Goal: Information Seeking & Learning: Learn about a topic

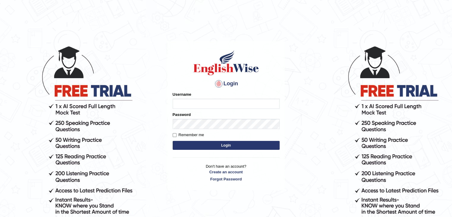
type input "Gurpinder1898"
click at [206, 152] on div "Login Please fix the following errors: Username Gurpinder1898 Password Remember…" at bounding box center [226, 115] width 117 height 149
click at [206, 148] on button "Login" at bounding box center [226, 145] width 107 height 9
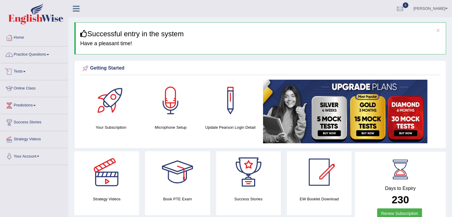
click at [33, 56] on link "Practice Questions" at bounding box center [34, 53] width 68 height 15
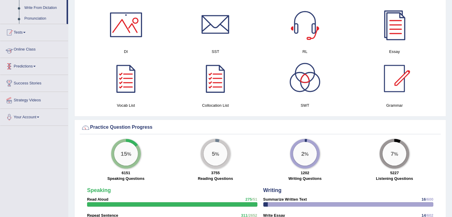
click at [27, 34] on link "Tests" at bounding box center [34, 31] width 68 height 15
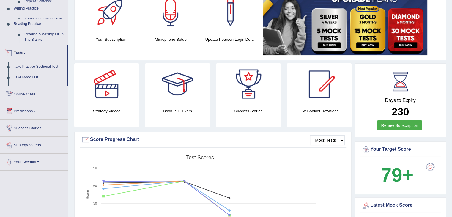
scroll to position [65, 0]
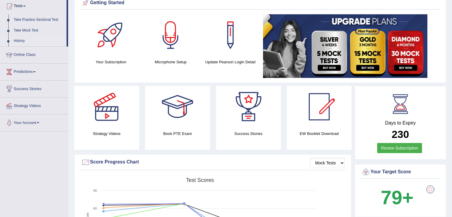
click at [16, 40] on link "History" at bounding box center [39, 41] width 56 height 11
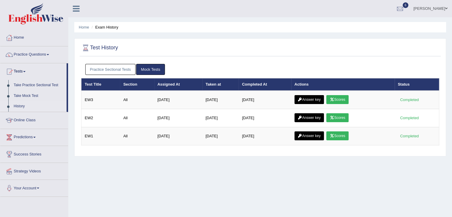
click at [113, 69] on link "Practice Sectional Tests" at bounding box center [110, 69] width 51 height 11
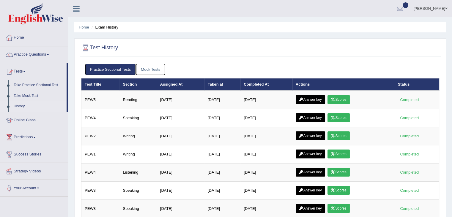
click at [149, 70] on link "Mock Tests" at bounding box center [150, 69] width 29 height 11
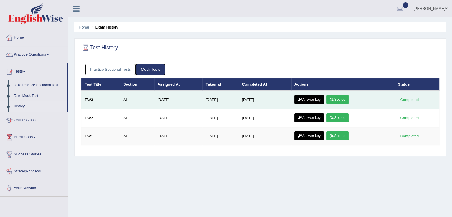
click at [340, 99] on link "Scores" at bounding box center [337, 99] width 22 height 9
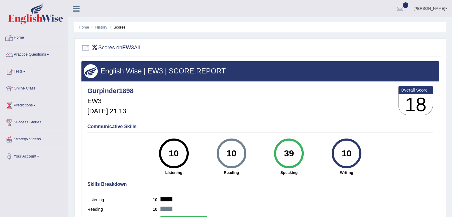
click at [26, 55] on link "Practice Questions" at bounding box center [34, 53] width 68 height 15
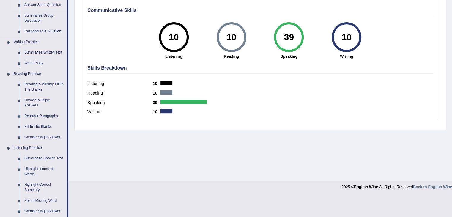
scroll to position [119, 0]
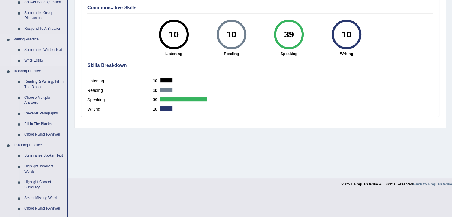
click at [34, 59] on link "Write Essay" at bounding box center [44, 60] width 45 height 11
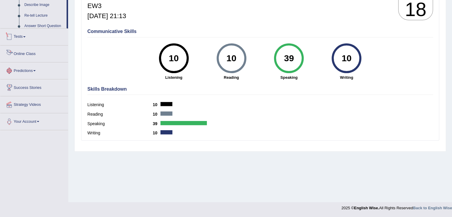
scroll to position [258, 0]
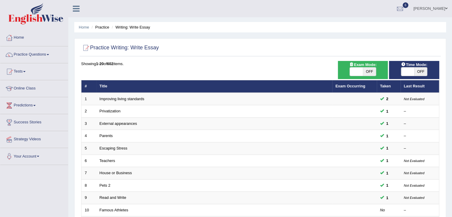
click at [373, 72] on span "OFF" at bounding box center [369, 71] width 13 height 8
checkbox input "true"
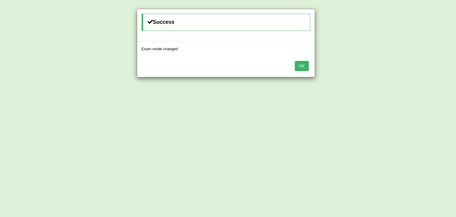
click at [301, 66] on button "OK" at bounding box center [302, 66] width 14 height 10
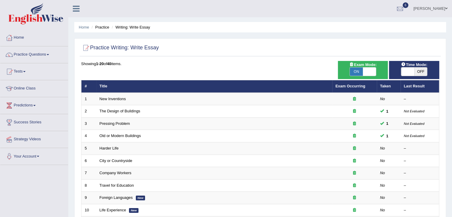
click at [417, 72] on span "OFF" at bounding box center [420, 71] width 13 height 8
checkbox input "true"
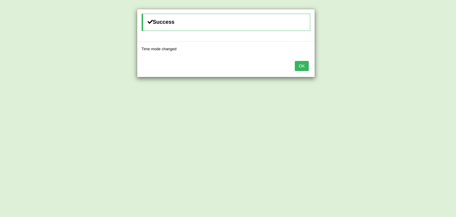
click at [301, 64] on button "OK" at bounding box center [302, 66] width 14 height 10
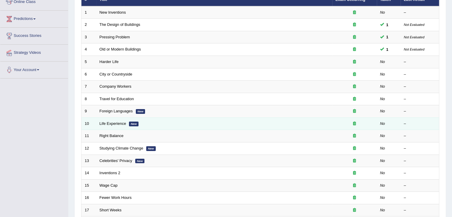
scroll to position [56, 0]
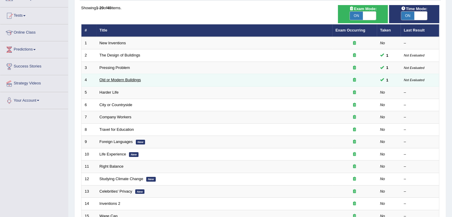
click at [127, 80] on link "Old or Modern Buildings" at bounding box center [120, 80] width 41 height 4
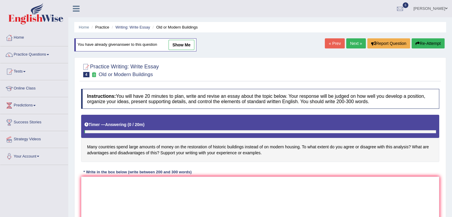
click at [187, 42] on link "show me" at bounding box center [181, 45] width 26 height 10
type textarea "In this growing century, large amounts of money are used by many countries to r…"
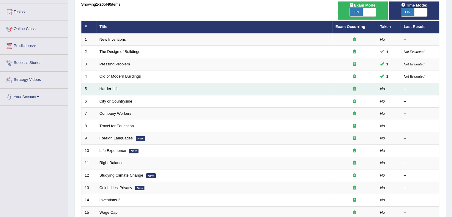
scroll to position [56, 0]
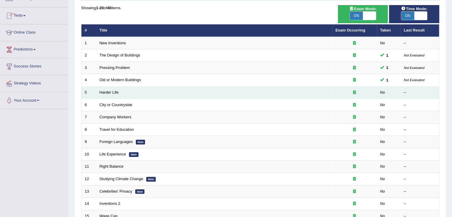
click at [107, 94] on td "Harder Life" at bounding box center [214, 92] width 236 height 12
click at [106, 90] on link "Harder Life" at bounding box center [109, 92] width 19 height 4
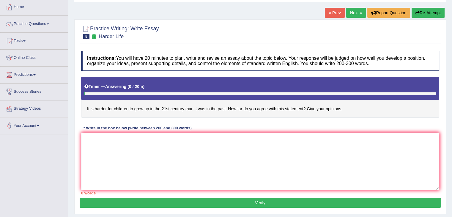
scroll to position [31, 0]
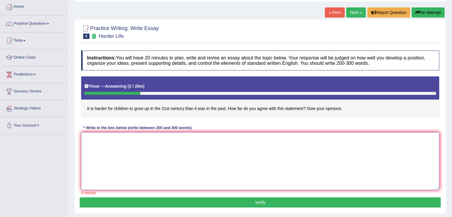
click at [149, 142] on textarea at bounding box center [260, 161] width 358 height 58
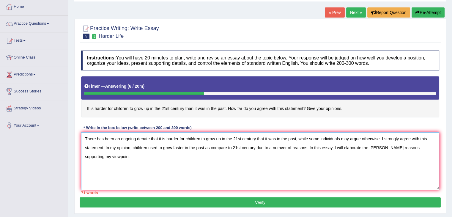
click at [376, 147] on textarea "There has been an ongoing debate that it is harder for children to grow up in t…" at bounding box center [260, 161] width 358 height 58
click at [175, 157] on textarea "There has been an ongoing debate that it is harder for children to grow up in t…" at bounding box center [260, 161] width 358 height 58
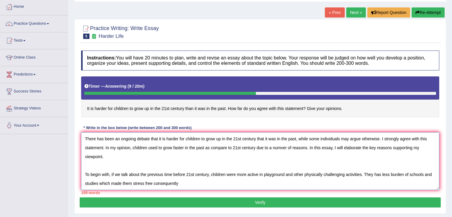
click at [151, 183] on textarea "There has been an ongoing debate that it is harder for children to grow up in t…" at bounding box center [260, 161] width 358 height 58
click at [202, 182] on textarea "There has been an ongoing debate that it is harder for children to grow up in t…" at bounding box center [260, 161] width 358 height 58
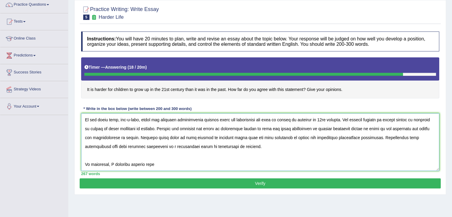
scroll to position [71, 0]
drag, startPoint x: 151, startPoint y: 166, endPoint x: 109, endPoint y: 166, distance: 42.2
click at [109, 166] on textarea at bounding box center [260, 142] width 358 height 58
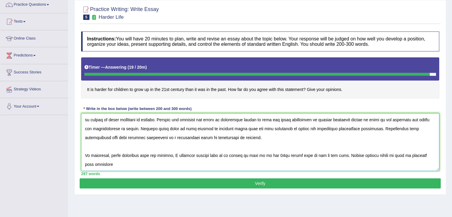
scroll to position [76, 0]
type textarea "There has been an ongoing debate that it is harder for children to grow up in t…"
click at [140, 187] on button "Verify" at bounding box center [260, 183] width 361 height 10
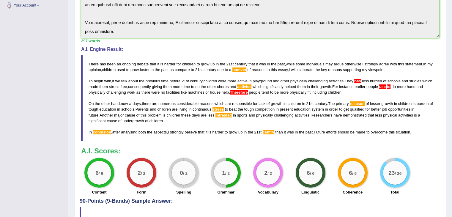
scroll to position [151, 0]
click at [154, 147] on h3 "A.I. Scores:" at bounding box center [260, 151] width 358 height 8
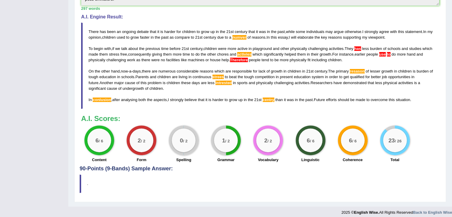
scroll to position [187, 0]
